Goal: Task Accomplishment & Management: Complete application form

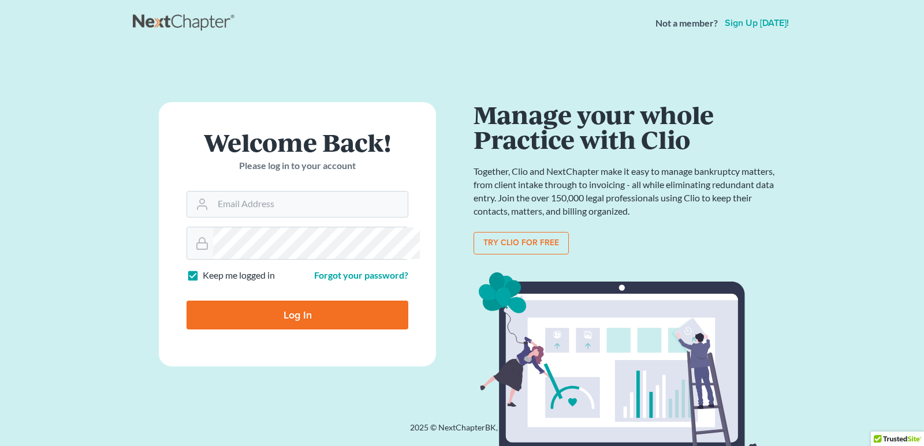
click at [732, 28] on link "Sign up today!" at bounding box center [756, 22] width 69 height 9
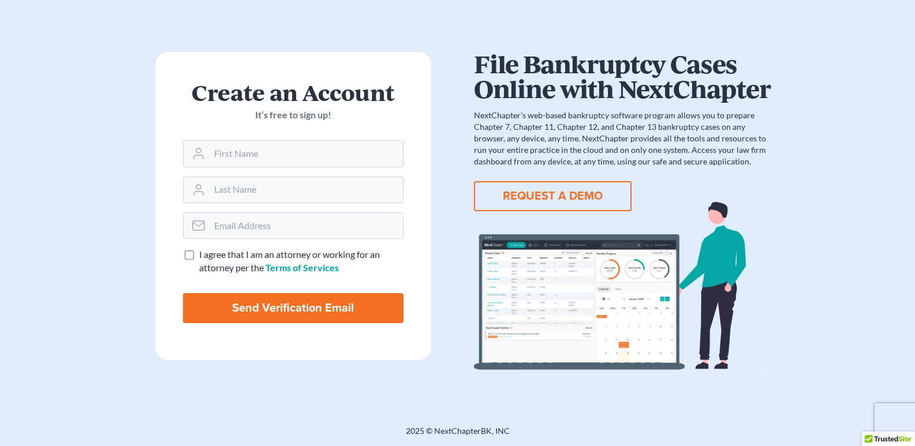
scroll to position [193, 0]
click at [569, 181] on button "REQUEST A DEMO" at bounding box center [553, 196] width 158 height 30
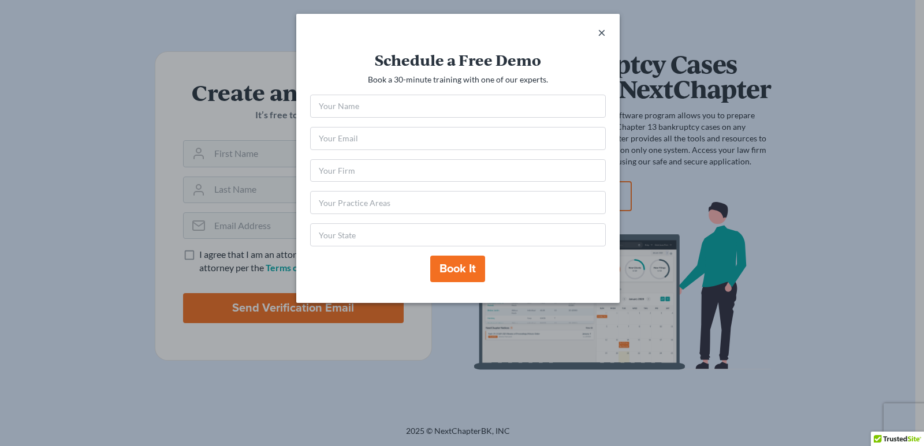
click at [606, 40] on span "×" at bounding box center [602, 32] width 8 height 17
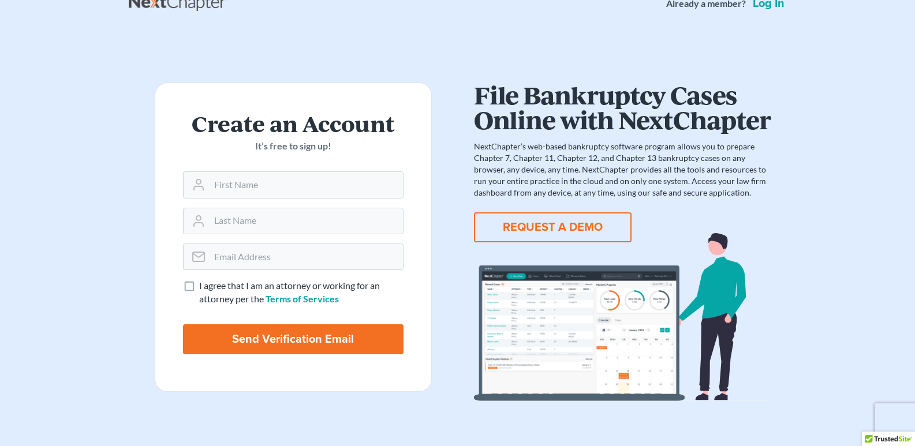
scroll to position [0, 0]
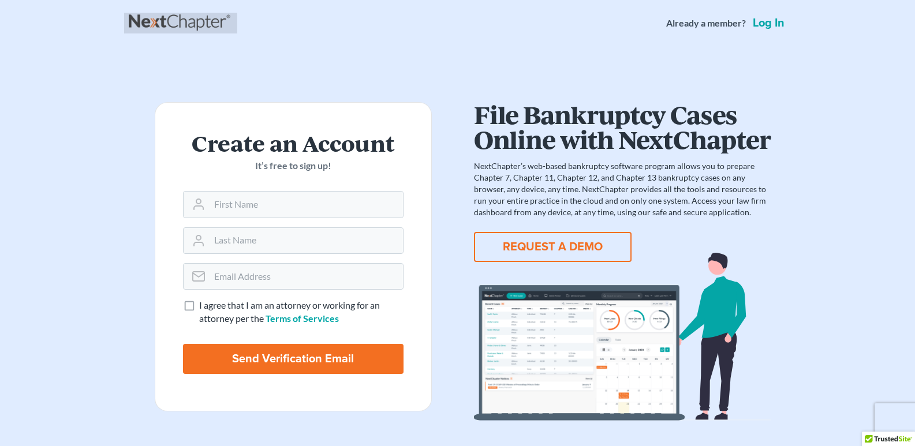
click at [204, 28] on link at bounding box center [181, 23] width 104 height 21
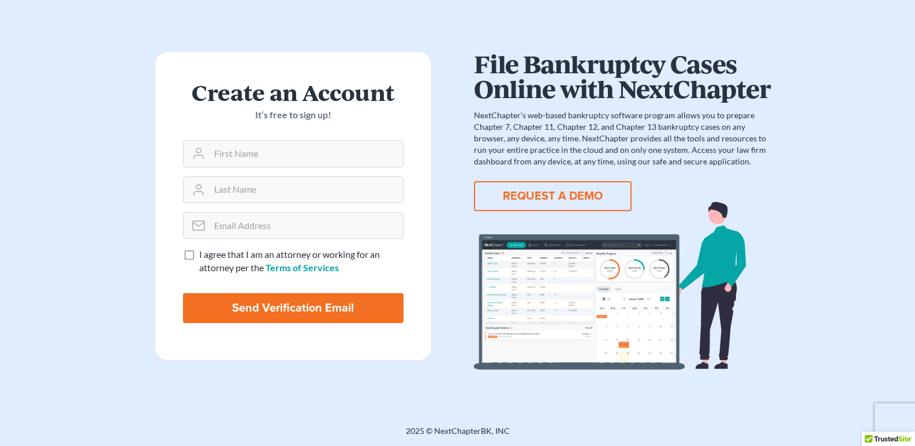
scroll to position [20, 0]
